Goal: Share content: Share content

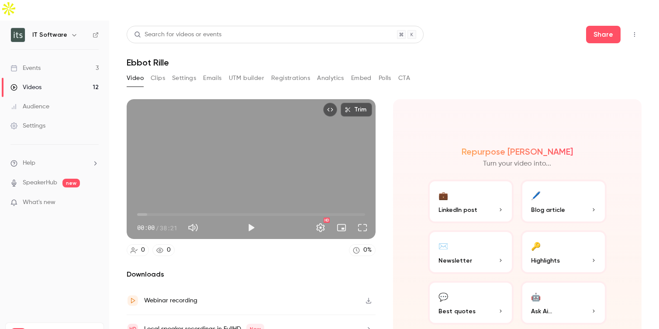
scroll to position [22, 0]
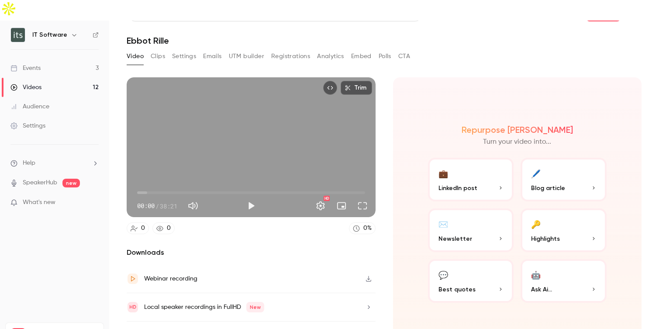
click at [30, 83] on div "Videos" at bounding box center [25, 87] width 31 height 9
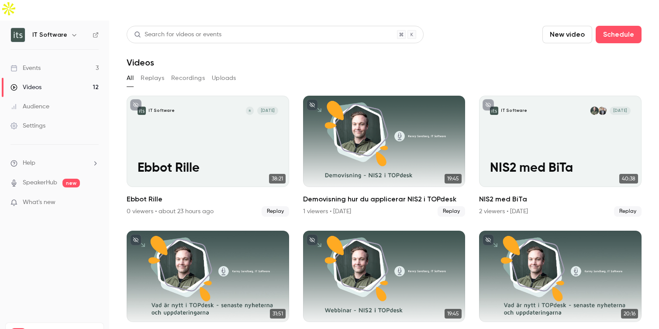
click at [222, 71] on button "Uploads" at bounding box center [224, 78] width 24 height 14
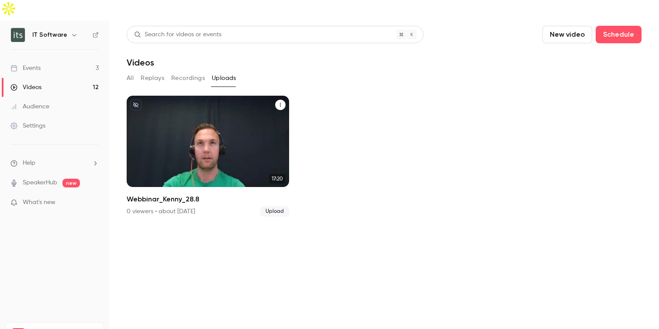
click at [280, 103] on icon "Webbinar_Kenny_28.8" at bounding box center [280, 105] width 1 height 4
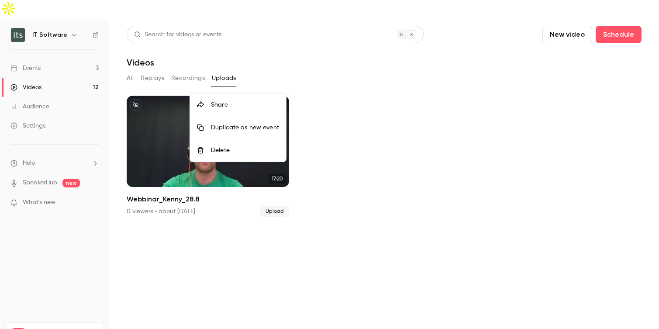
click at [223, 103] on div "Share" at bounding box center [245, 104] width 68 height 9
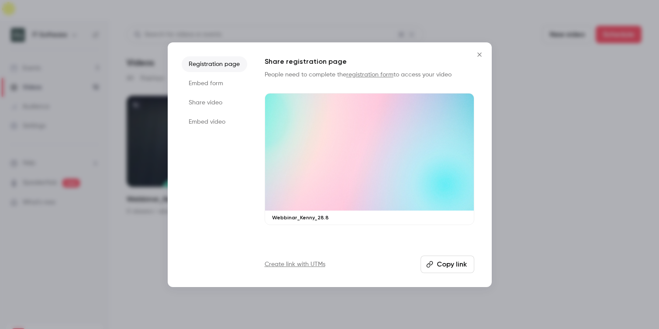
click at [198, 86] on li "Embed form" at bounding box center [214, 84] width 65 height 16
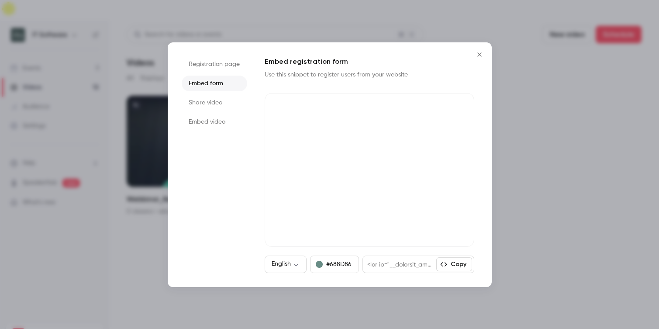
click at [205, 105] on li "Share video" at bounding box center [214, 103] width 65 height 16
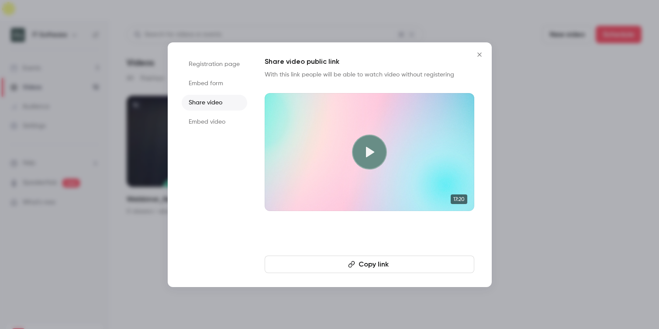
click at [211, 124] on li "Embed video" at bounding box center [214, 122] width 65 height 16
click at [209, 99] on li "Share video" at bounding box center [214, 103] width 65 height 16
click at [376, 261] on button "Copy link" at bounding box center [370, 263] width 210 height 17
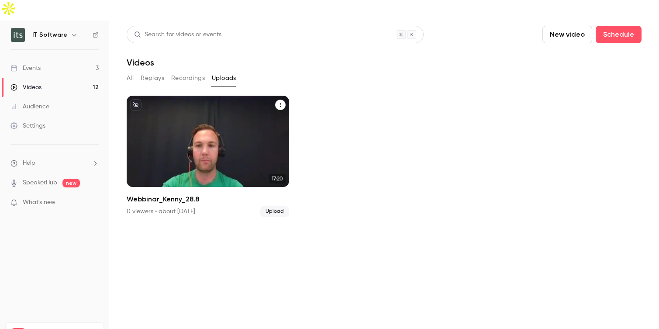
click at [282, 102] on icon "Webbinar_Kenny_28.8" at bounding box center [280, 104] width 5 height 5
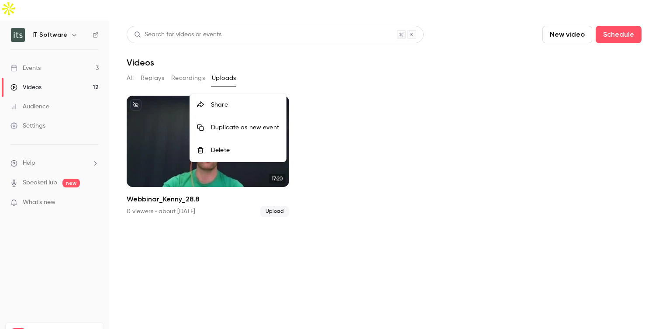
click at [231, 105] on div "Share" at bounding box center [245, 104] width 68 height 9
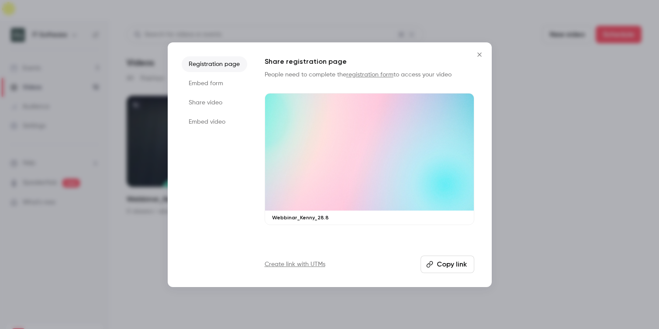
click at [212, 82] on li "Embed form" at bounding box center [214, 84] width 65 height 16
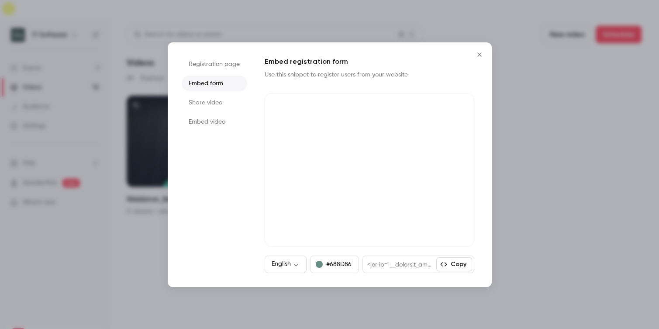
click at [201, 124] on li "Embed video" at bounding box center [214, 122] width 65 height 16
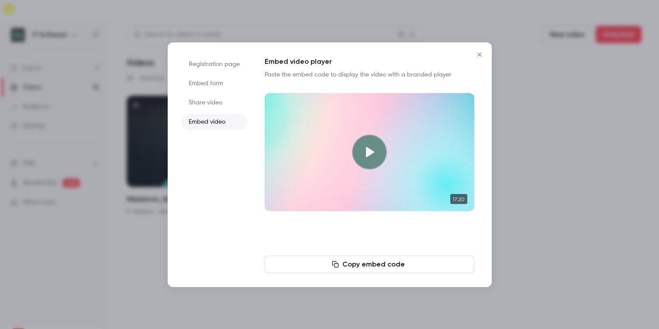
click at [312, 266] on button "Copy embed code" at bounding box center [370, 263] width 210 height 17
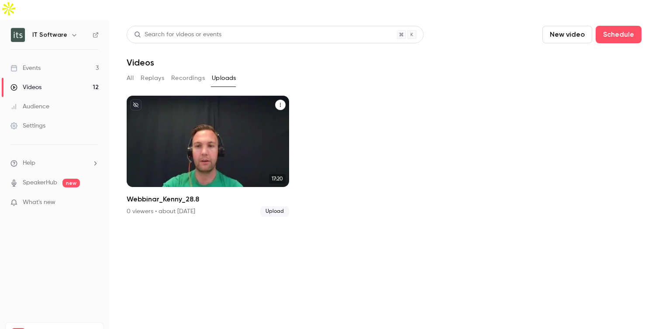
click at [280, 102] on icon "Webbinar_Kenny_28.8" at bounding box center [280, 104] width 5 height 5
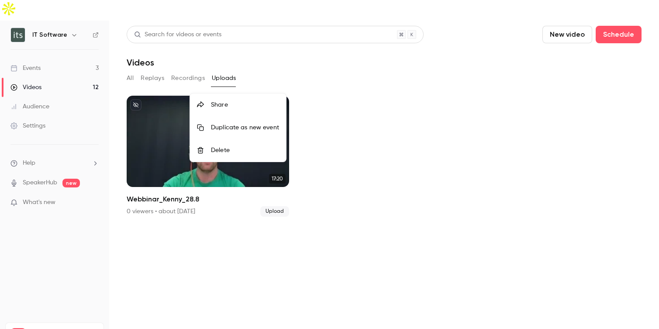
click at [234, 108] on div "Share" at bounding box center [245, 104] width 68 height 9
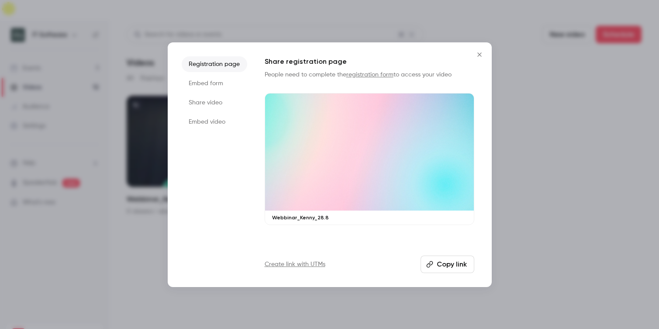
click at [204, 82] on li "Embed form" at bounding box center [214, 84] width 65 height 16
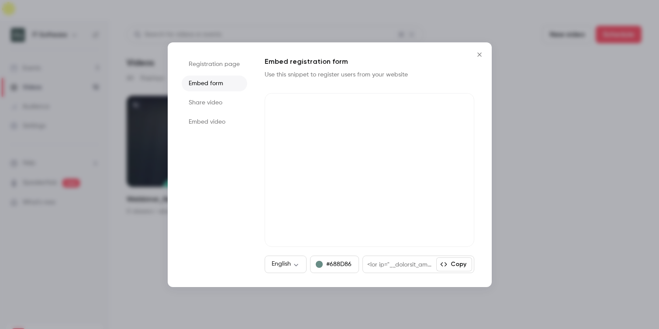
click at [210, 106] on li "Share video" at bounding box center [214, 103] width 65 height 16
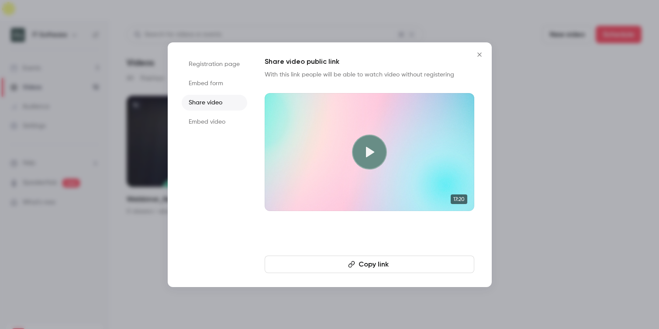
click at [210, 83] on li "Embed form" at bounding box center [214, 84] width 65 height 16
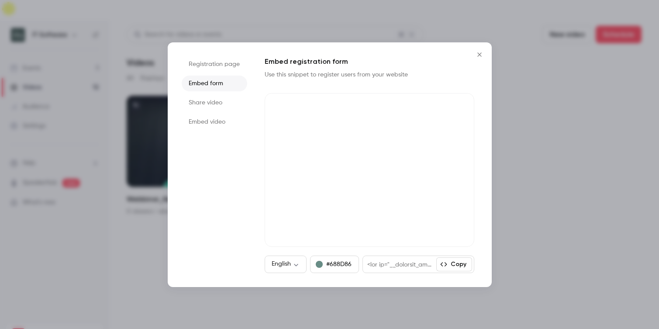
click at [210, 64] on li "Registration page" at bounding box center [214, 64] width 65 height 16
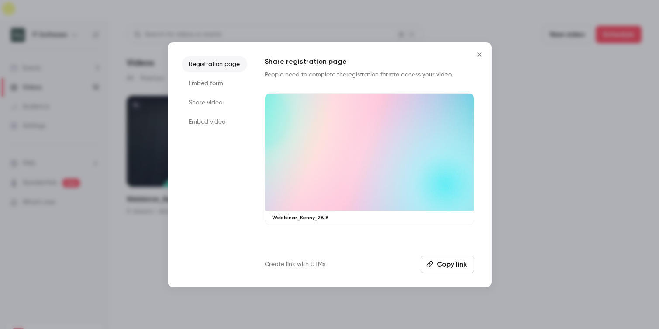
click at [204, 124] on li "Embed video" at bounding box center [214, 122] width 65 height 16
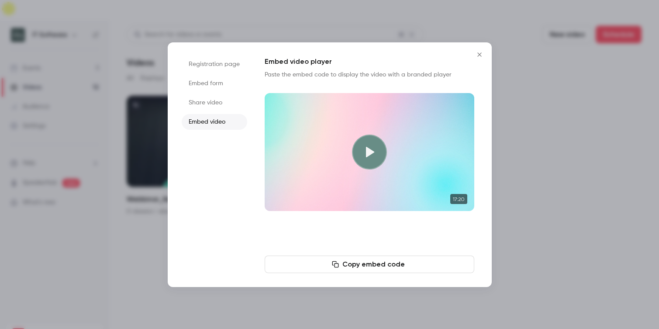
click at [205, 104] on li "Share video" at bounding box center [214, 103] width 65 height 16
click at [478, 53] on icon "Close" at bounding box center [479, 54] width 10 height 7
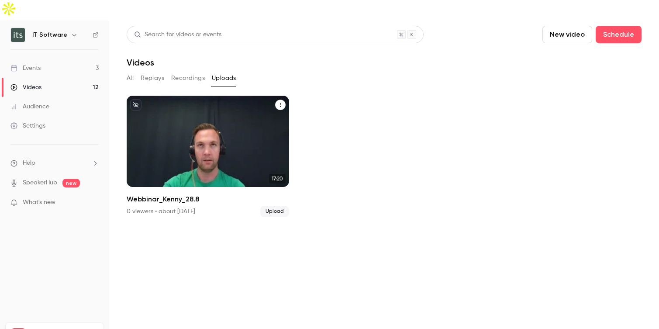
click at [240, 125] on div "Webbinar_Kenny_28.8" at bounding box center [208, 141] width 162 height 91
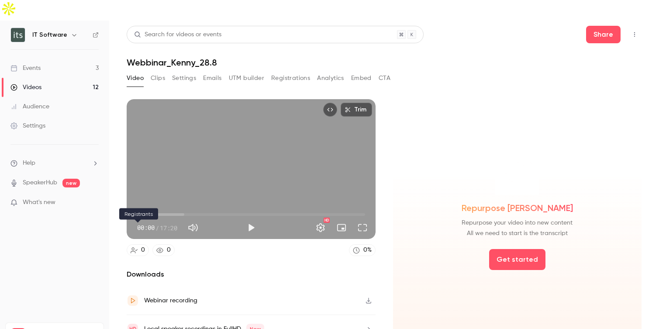
click at [136, 247] on icon at bounding box center [134, 250] width 7 height 7
click at [387, 71] on button "CTA" at bounding box center [384, 78] width 12 height 14
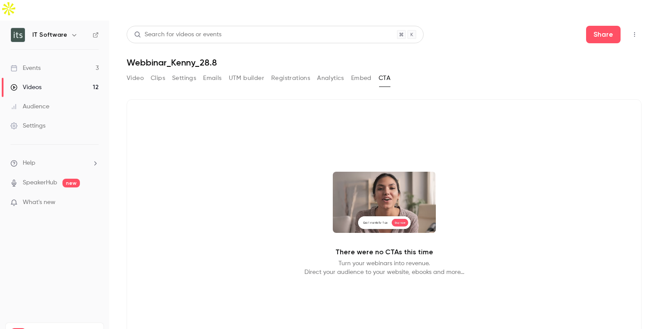
click at [328, 71] on button "Analytics" at bounding box center [330, 78] width 27 height 14
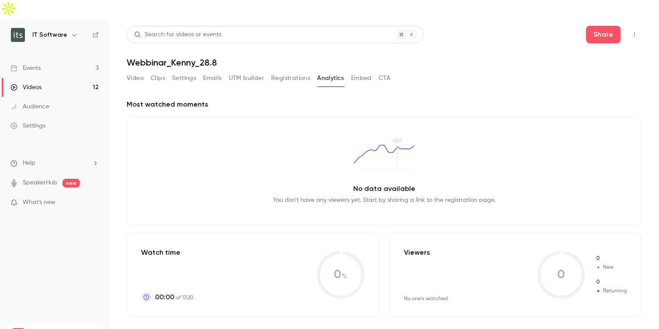
click at [357, 71] on button "Embed" at bounding box center [361, 78] width 21 height 14
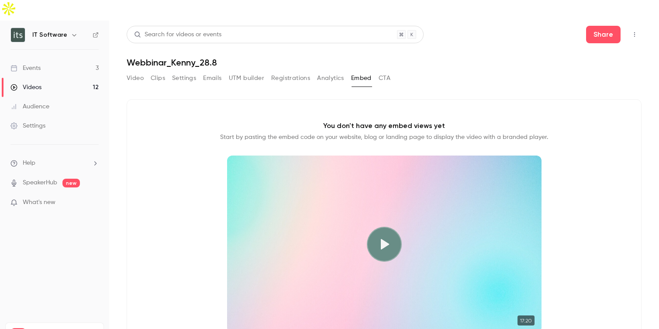
click at [255, 71] on button "UTM builder" at bounding box center [246, 78] width 35 height 14
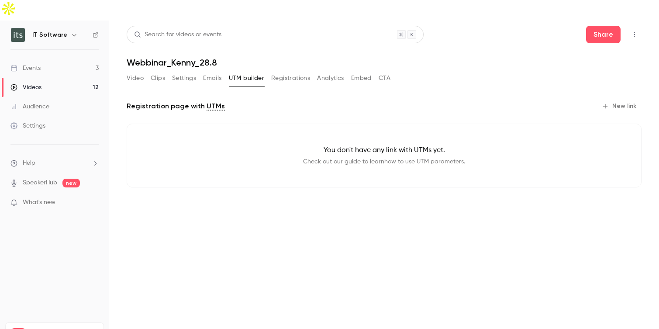
click at [359, 71] on button "Embed" at bounding box center [361, 78] width 21 height 14
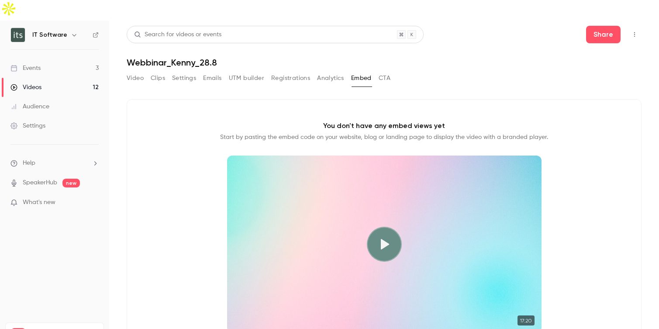
click at [387, 71] on button "CTA" at bounding box center [384, 78] width 12 height 14
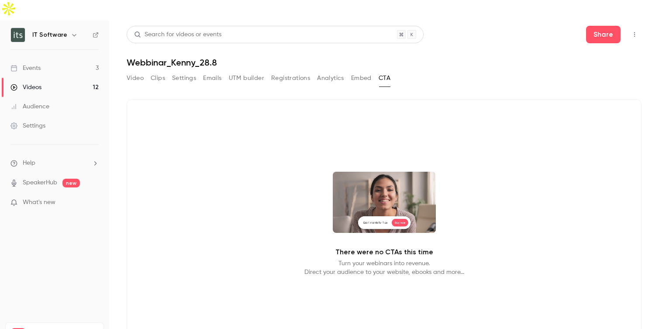
click at [360, 71] on button "Embed" at bounding box center [361, 78] width 21 height 14
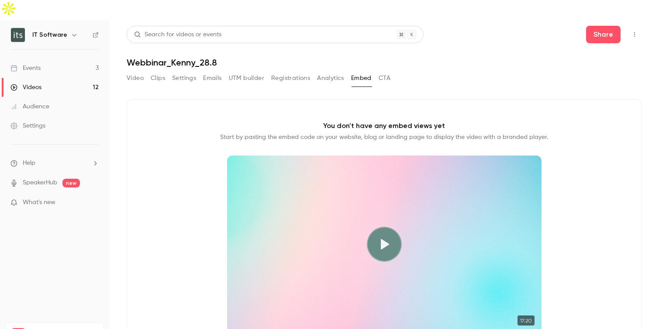
click at [327, 71] on button "Analytics" at bounding box center [330, 78] width 27 height 14
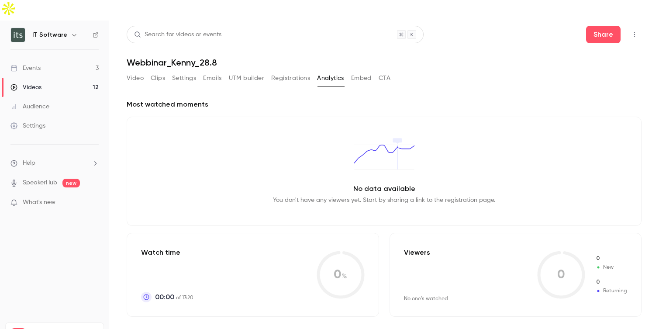
click at [387, 71] on button "CTA" at bounding box center [384, 78] width 12 height 14
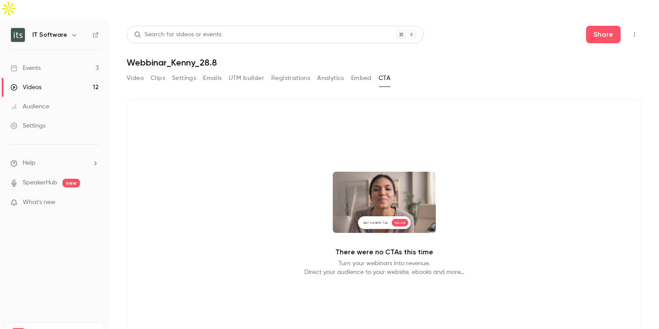
click at [324, 71] on button "Analytics" at bounding box center [330, 78] width 27 height 14
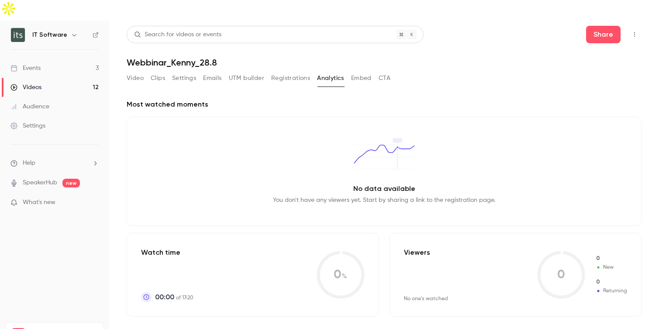
click at [275, 71] on button "Registrations" at bounding box center [290, 78] width 39 height 14
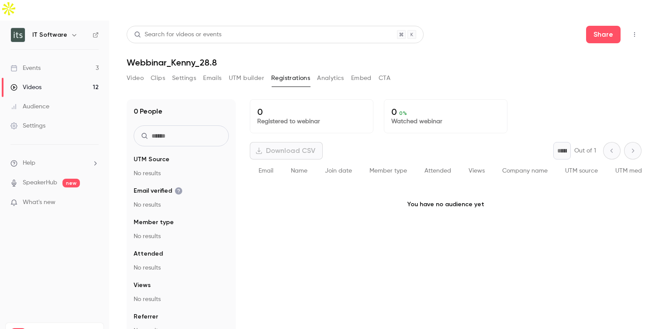
click at [363, 71] on button "Embed" at bounding box center [361, 78] width 21 height 14
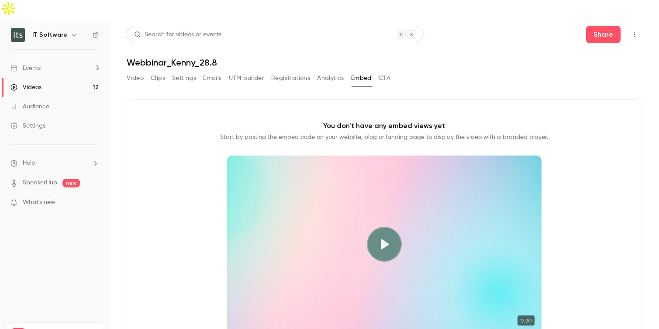
click at [383, 71] on button "CTA" at bounding box center [384, 78] width 12 height 14
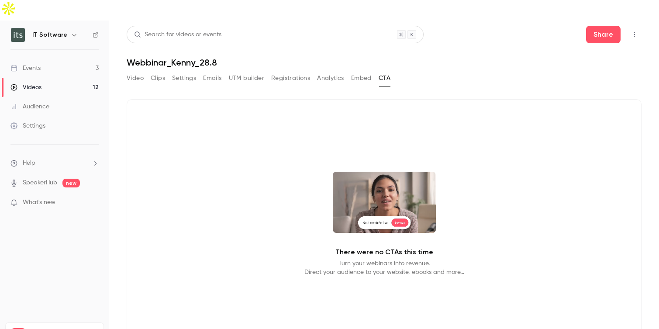
click at [378, 202] on video at bounding box center [384, 202] width 103 height 61
click at [385, 211] on video at bounding box center [384, 202] width 103 height 61
click at [382, 199] on video at bounding box center [384, 202] width 103 height 61
click at [393, 184] on video at bounding box center [384, 202] width 103 height 61
click at [401, 200] on video at bounding box center [384, 202] width 103 height 61
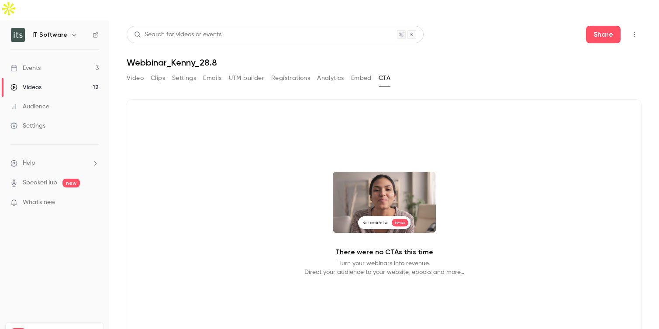
scroll to position [21, 0]
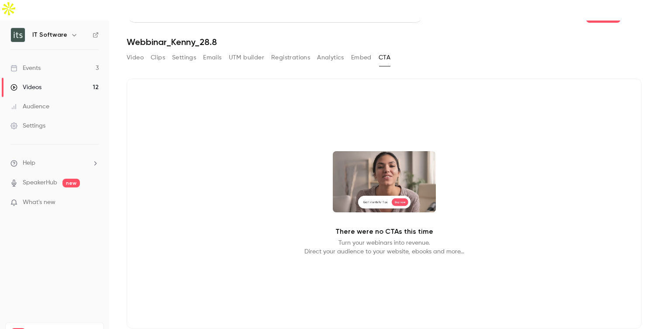
click at [366, 226] on p "There were no CTAs this time" at bounding box center [384, 231] width 98 height 10
click at [373, 189] on video at bounding box center [384, 181] width 103 height 61
click at [373, 173] on video at bounding box center [384, 181] width 103 height 61
click at [355, 51] on button "Embed" at bounding box center [361, 58] width 21 height 14
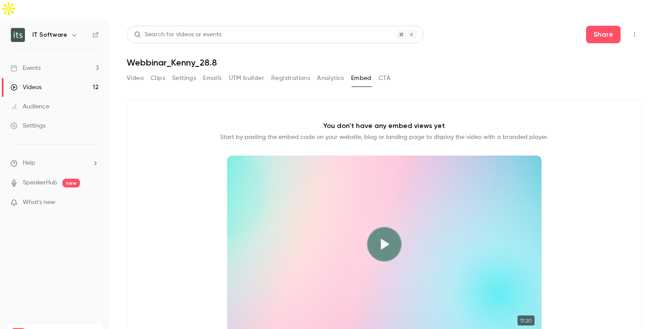
click at [182, 71] on button "Settings" at bounding box center [184, 78] width 24 height 14
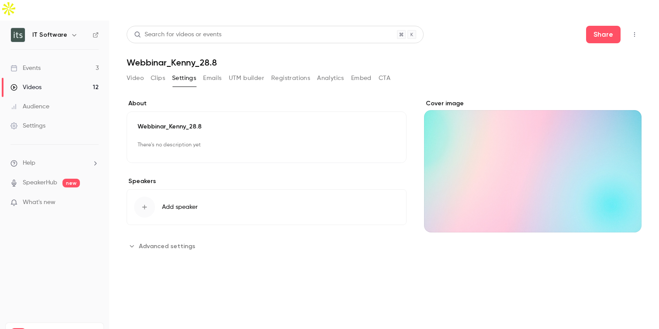
click at [214, 71] on button "Emails" at bounding box center [212, 78] width 18 height 14
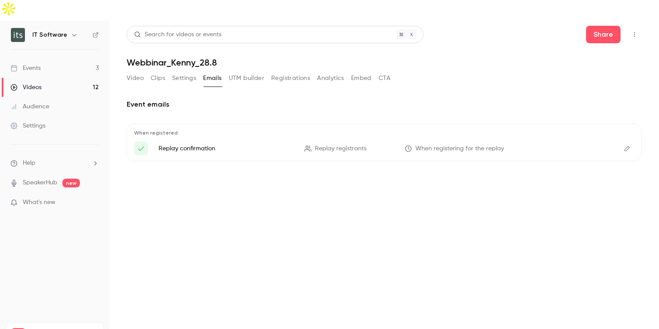
click at [250, 71] on button "UTM builder" at bounding box center [246, 78] width 35 height 14
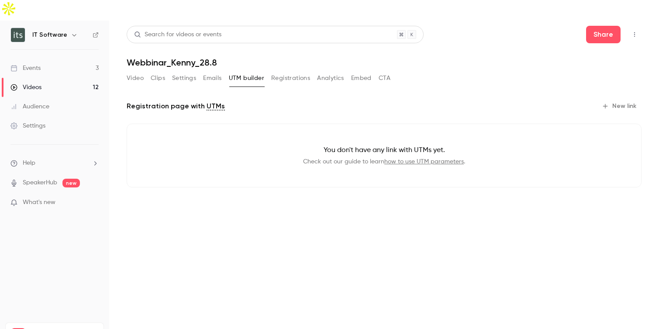
click at [292, 71] on button "Registrations" at bounding box center [290, 78] width 39 height 14
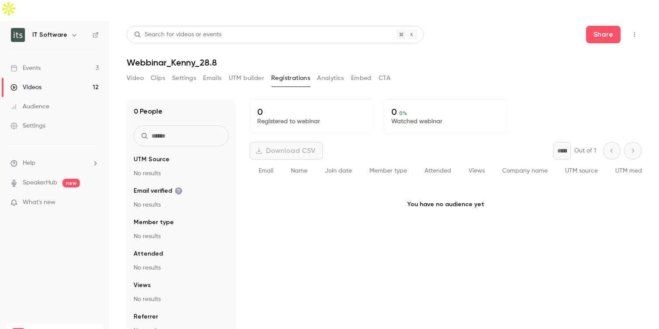
click at [323, 71] on button "Analytics" at bounding box center [330, 78] width 27 height 14
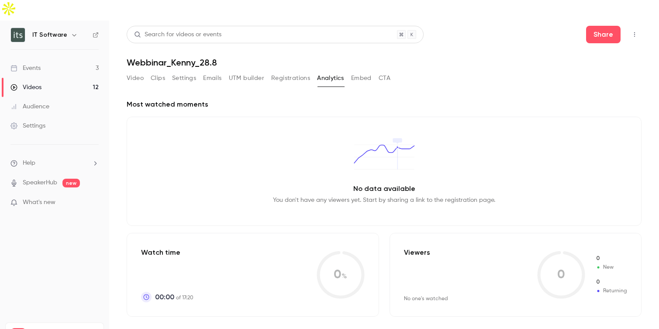
click at [352, 71] on button "Embed" at bounding box center [361, 78] width 21 height 14
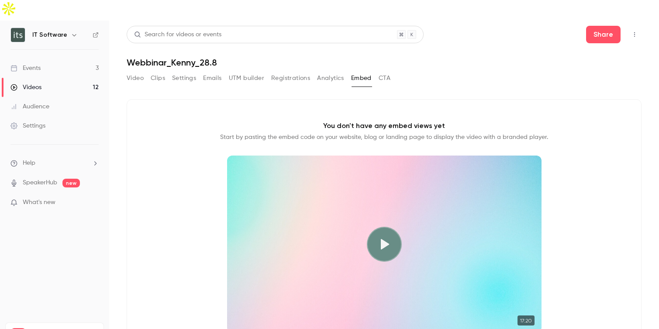
click at [379, 71] on button "CTA" at bounding box center [384, 78] width 12 height 14
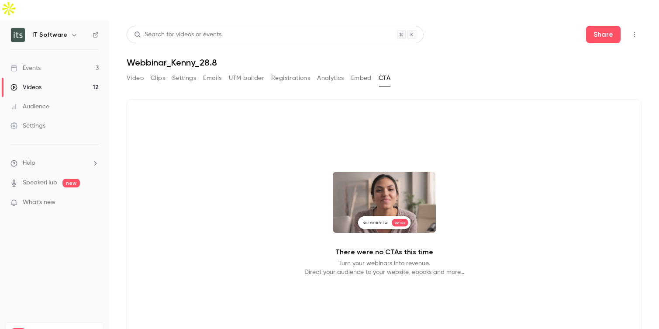
click at [369, 190] on video at bounding box center [384, 202] width 103 height 61
click at [196, 198] on div "There were no CTAs this time Turn your webinars into revenue. Direct your audie…" at bounding box center [384, 224] width 515 height 250
click at [32, 64] on div "Events" at bounding box center [25, 68] width 30 height 9
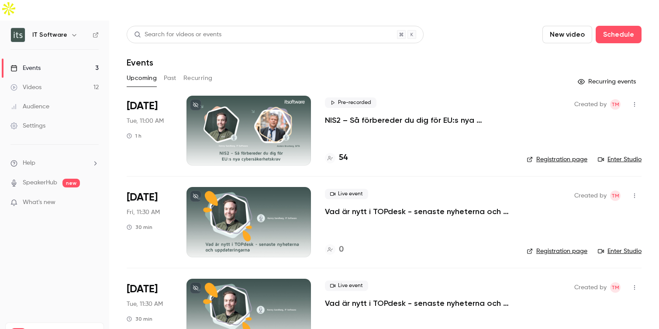
click at [166, 71] on button "Past" at bounding box center [170, 78] width 13 height 14
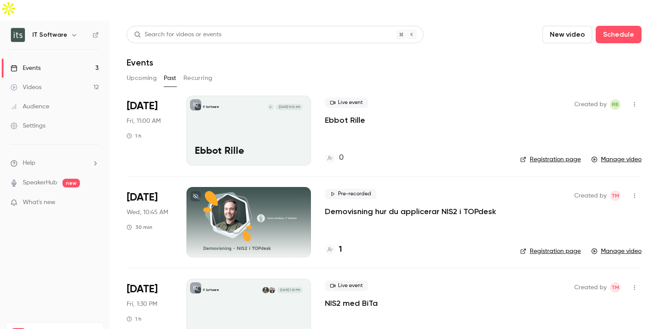
click at [140, 71] on button "Upcoming" at bounding box center [142, 78] width 30 height 14
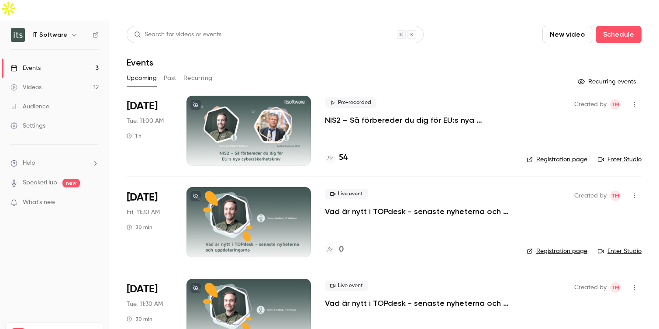
click at [387, 115] on p "NIS2 – Så förbereder du dig för EU:s nya cybersäkerhetskrav" at bounding box center [419, 120] width 188 height 10
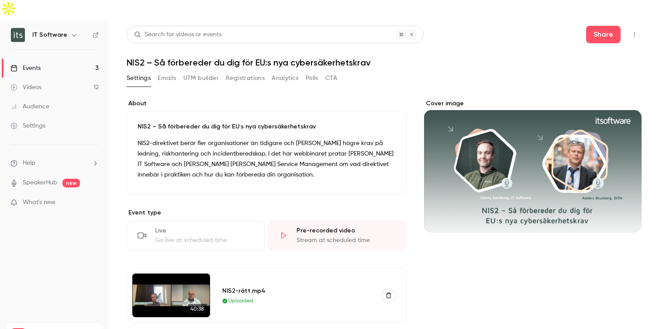
click at [257, 71] on button "Registrations" at bounding box center [245, 78] width 39 height 14
